Goal: Go to known website: Go to known website

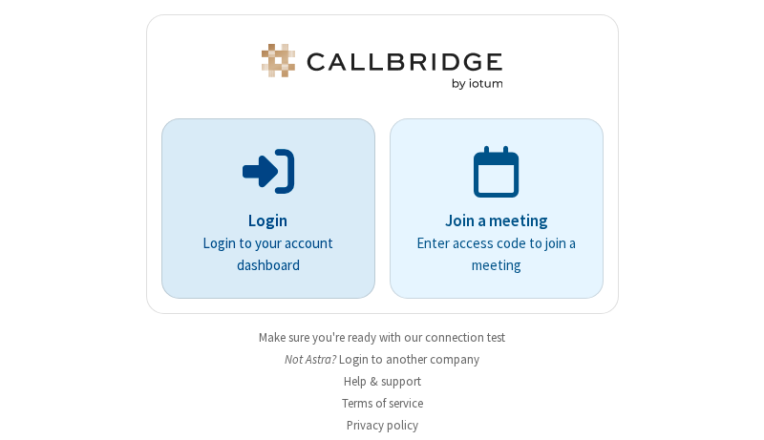
click at [261, 221] on p "Login" at bounding box center [268, 221] width 160 height 25
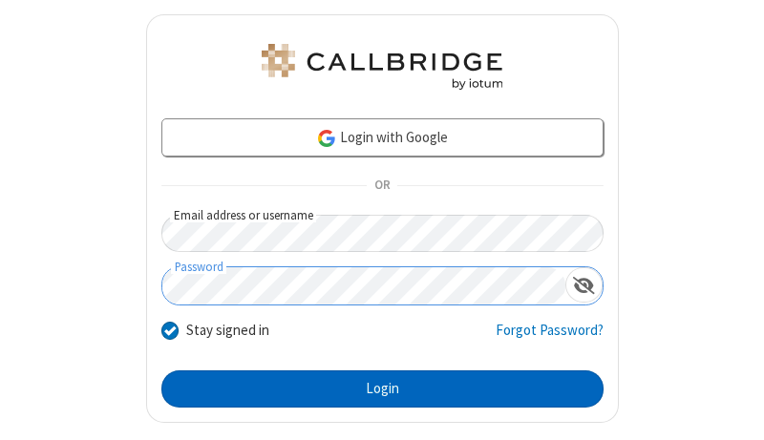
click at [374, 389] on button "Login" at bounding box center [382, 390] width 442 height 38
